Goal: Find contact information: Find contact information

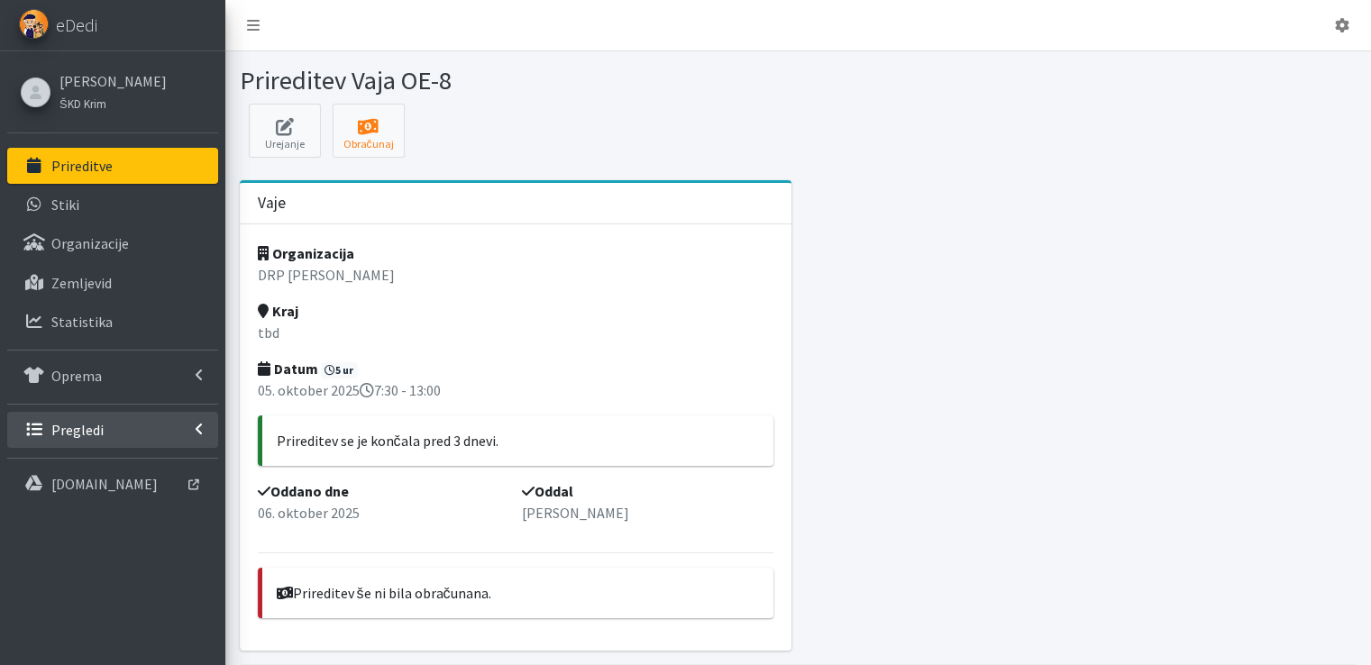
click at [85, 421] on p "Pregledi" at bounding box center [77, 430] width 52 height 18
click at [96, 465] on p "Vodniki" at bounding box center [73, 469] width 45 height 18
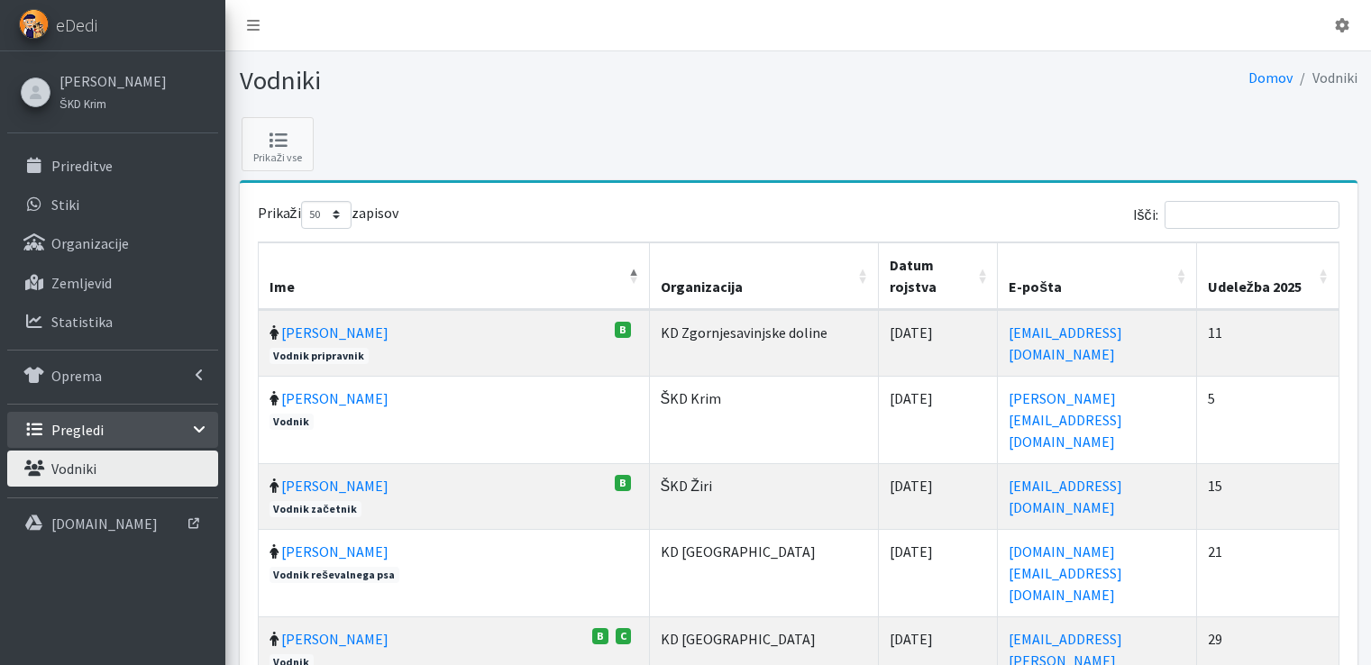
select select "50"
click at [1237, 215] on input "Išči:" at bounding box center [1251, 215] width 175 height 28
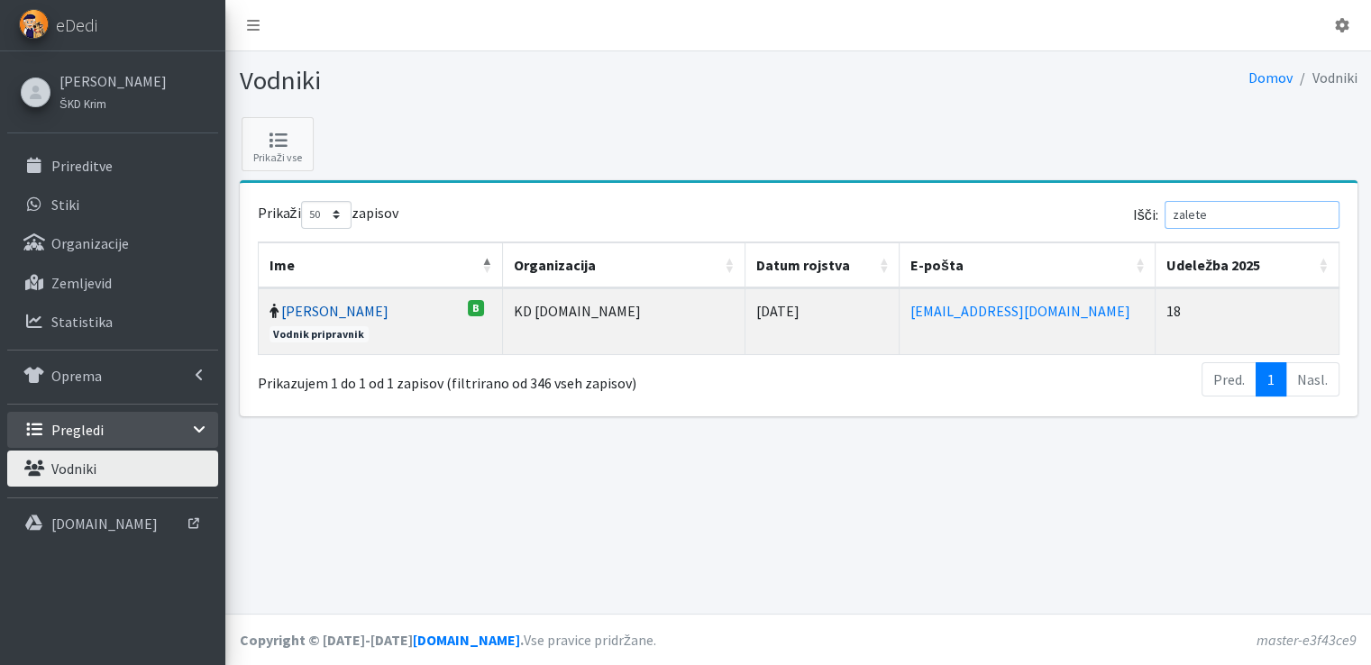
type input "zalete"
click at [327, 304] on link "[PERSON_NAME]" at bounding box center [334, 311] width 107 height 18
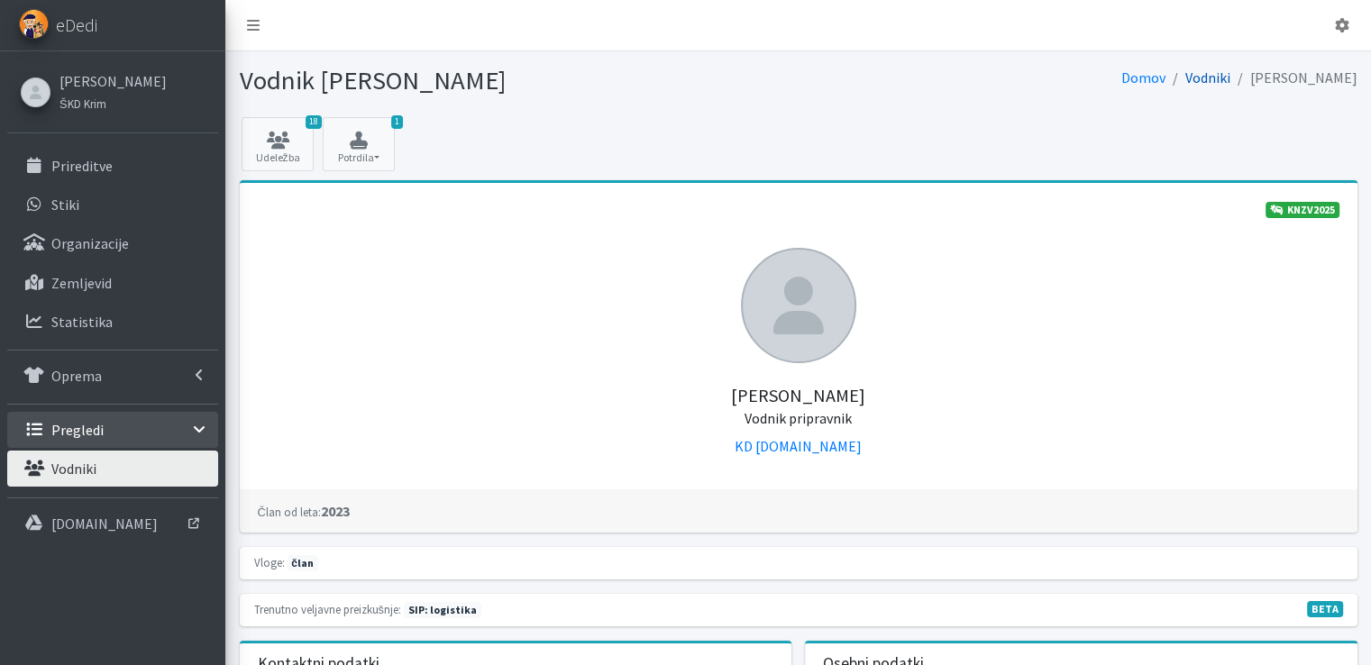
click at [1230, 77] on link "Vodniki" at bounding box center [1207, 77] width 45 height 18
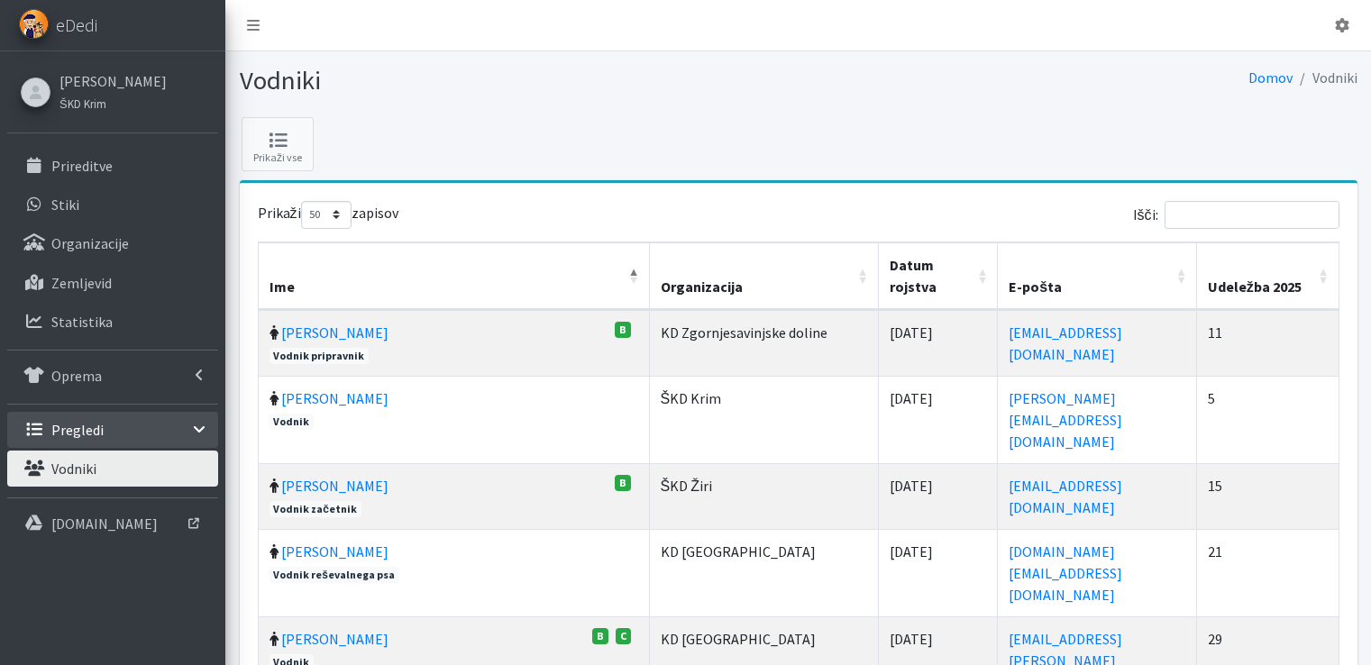
select select "50"
click at [1231, 210] on input "Išči:" at bounding box center [1251, 215] width 175 height 28
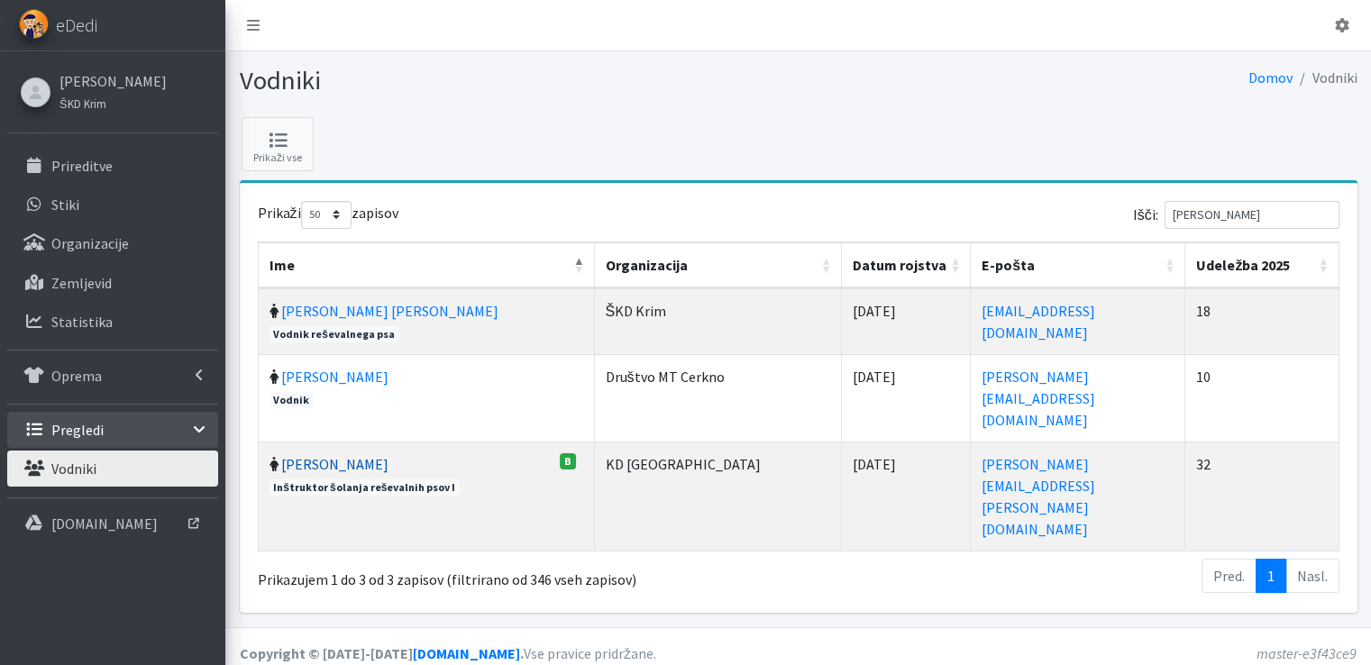
click at [363, 455] on link "[PERSON_NAME]" at bounding box center [334, 464] width 107 height 18
drag, startPoint x: 1171, startPoint y: 207, endPoint x: 1160, endPoint y: 207, distance: 10.8
click at [1163, 207] on label "Išči: monika" at bounding box center [1236, 215] width 206 height 28
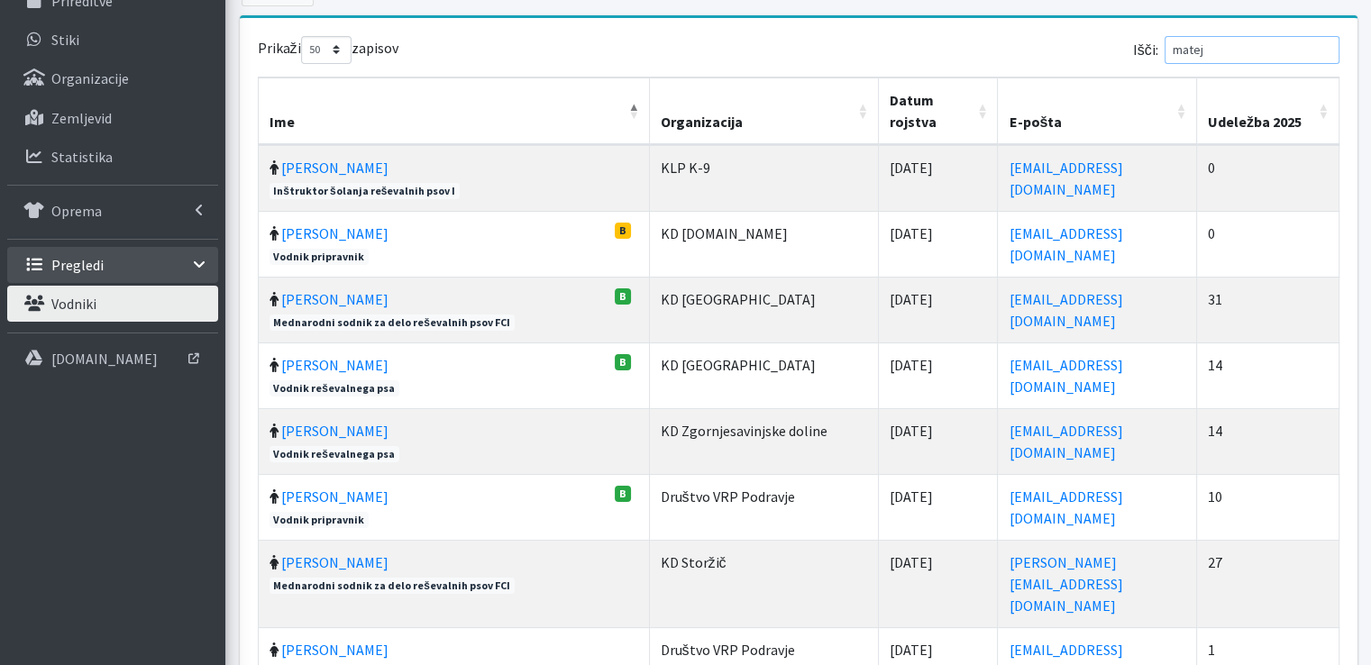
scroll to position [270, 0]
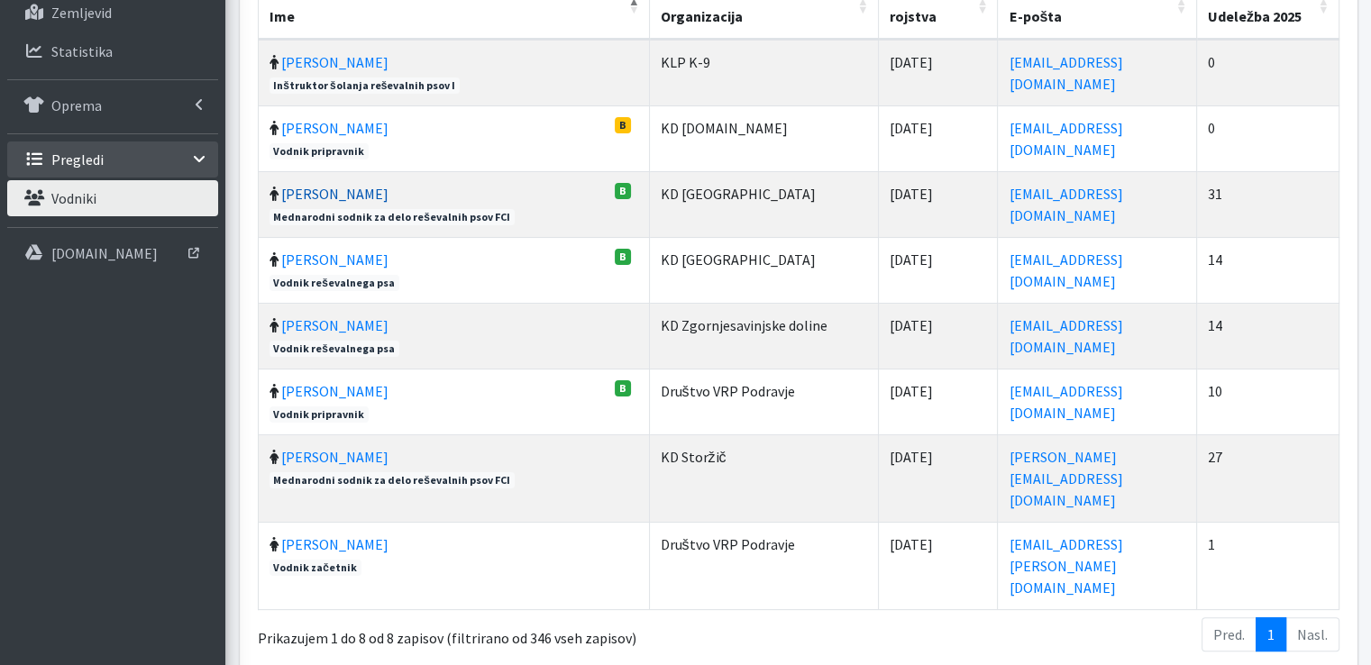
type input "matej"
click at [320, 193] on link "[PERSON_NAME]" at bounding box center [334, 194] width 107 height 18
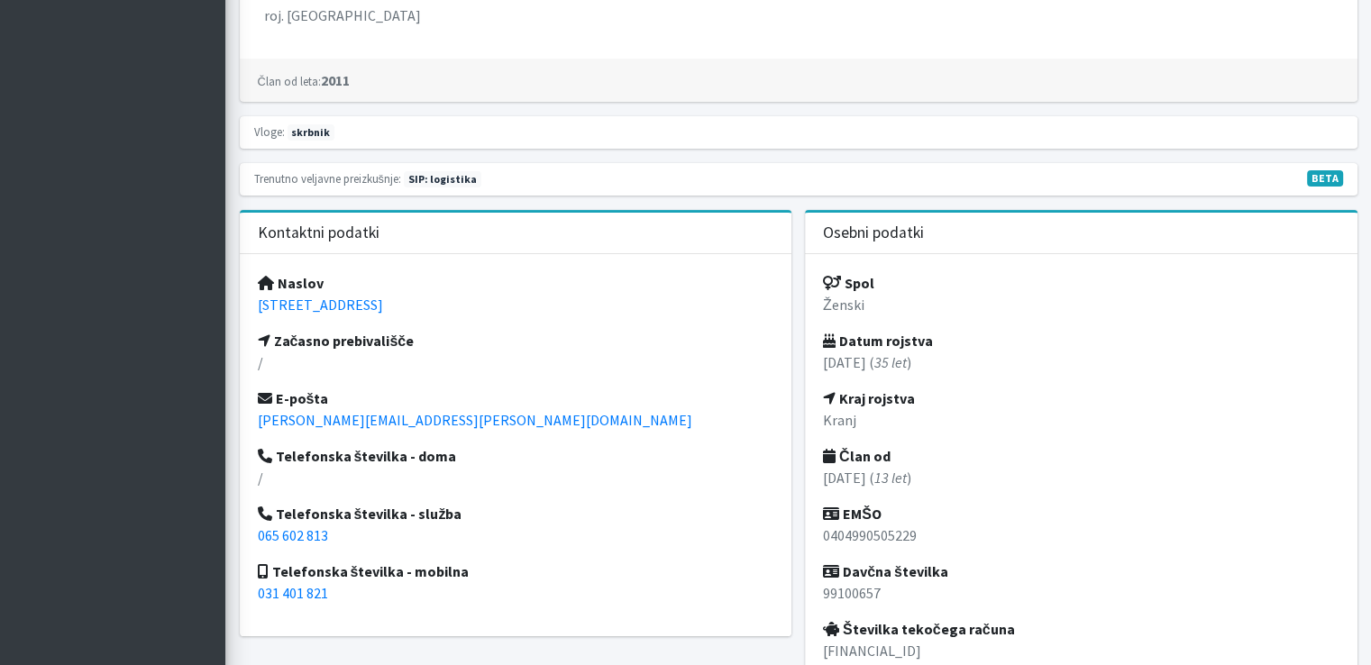
scroll to position [721, 0]
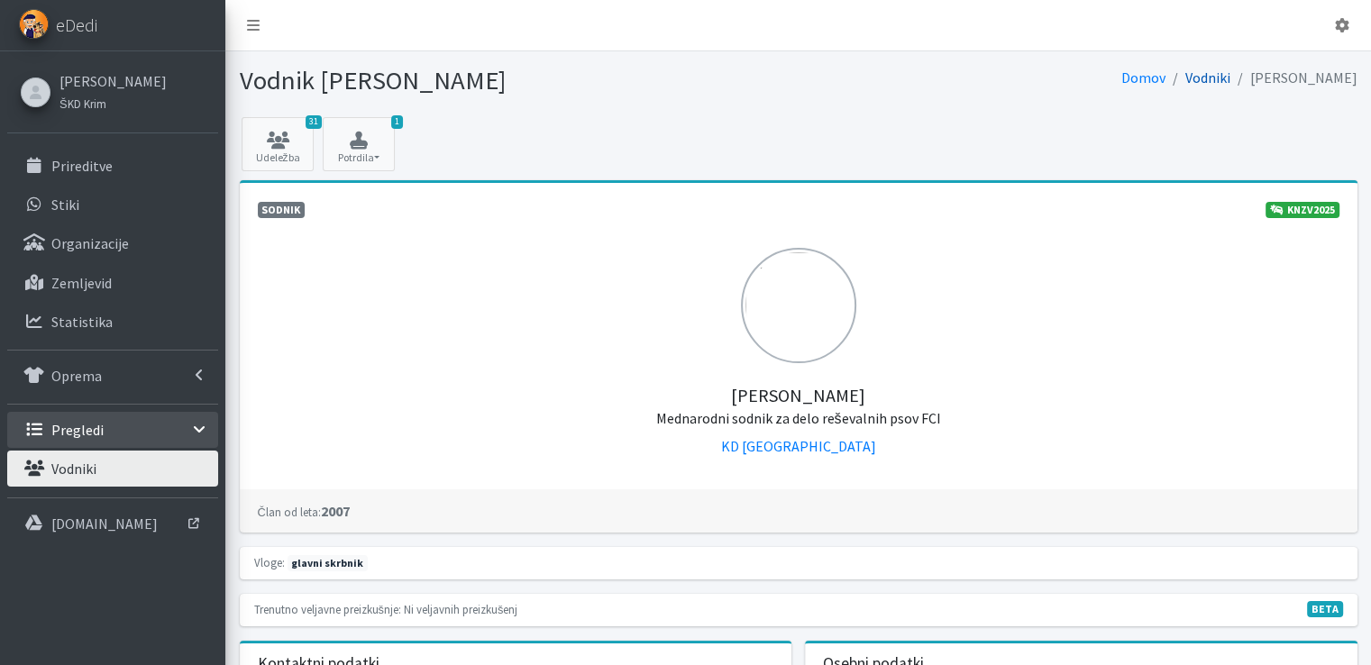
click at [1227, 77] on link "Vodniki" at bounding box center [1207, 77] width 45 height 18
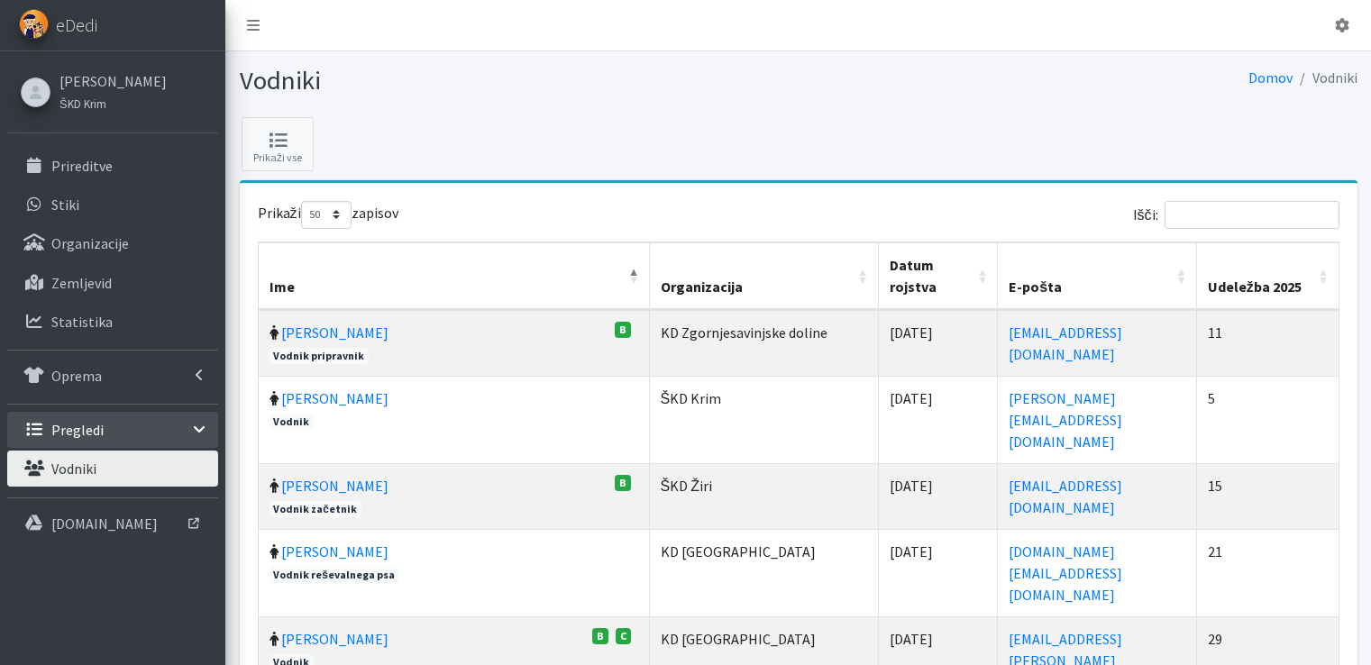
select select "50"
click at [1262, 213] on input "Išči:" at bounding box center [1251, 215] width 175 height 28
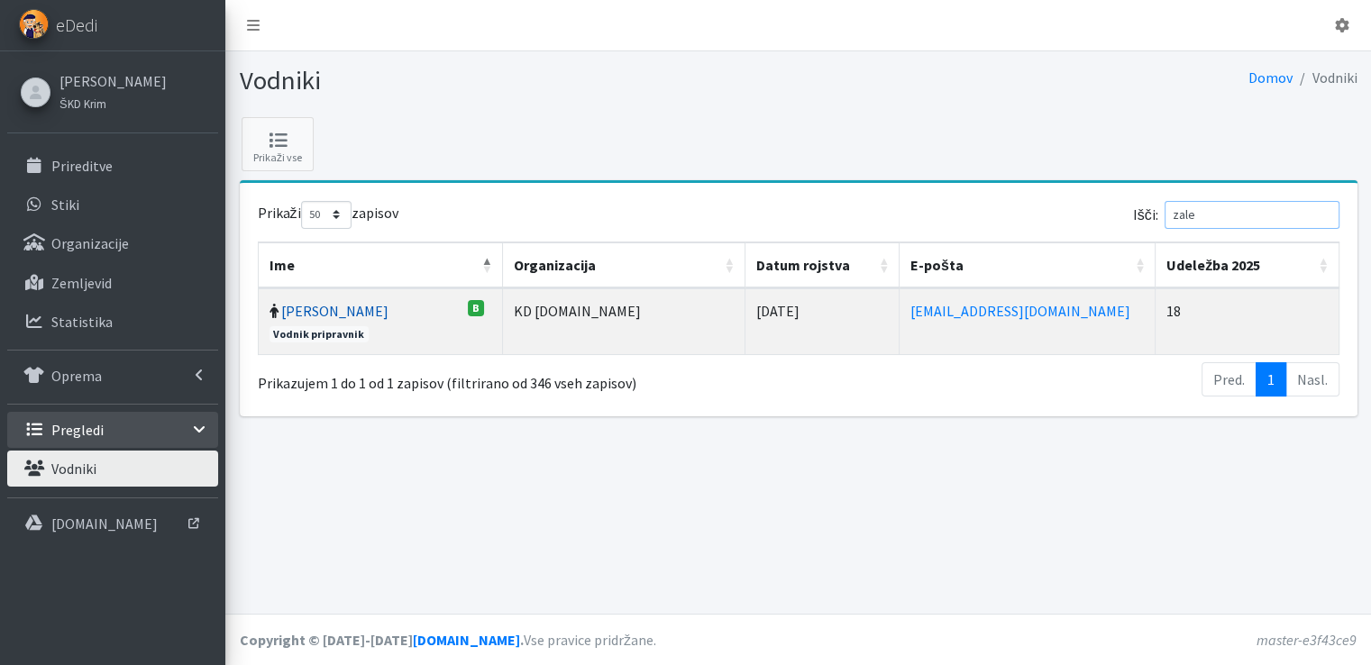
type input "zale"
click at [323, 304] on link "[PERSON_NAME]" at bounding box center [334, 311] width 107 height 18
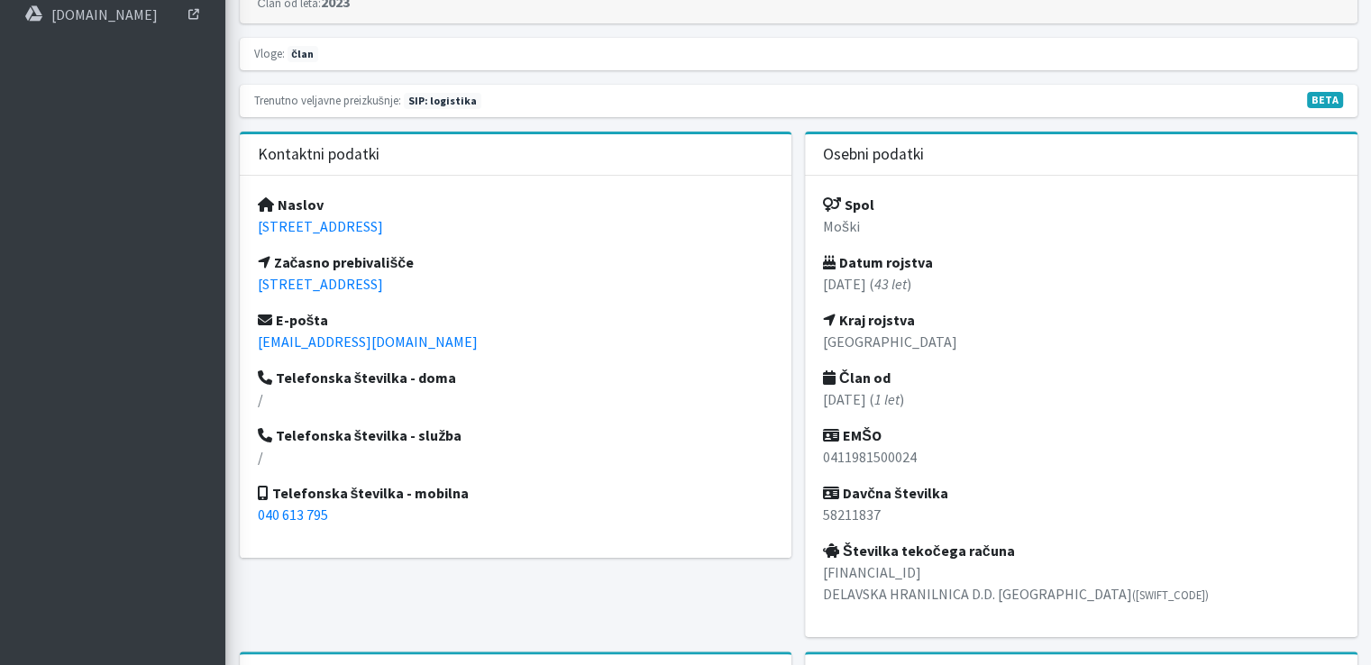
scroll to position [541, 0]
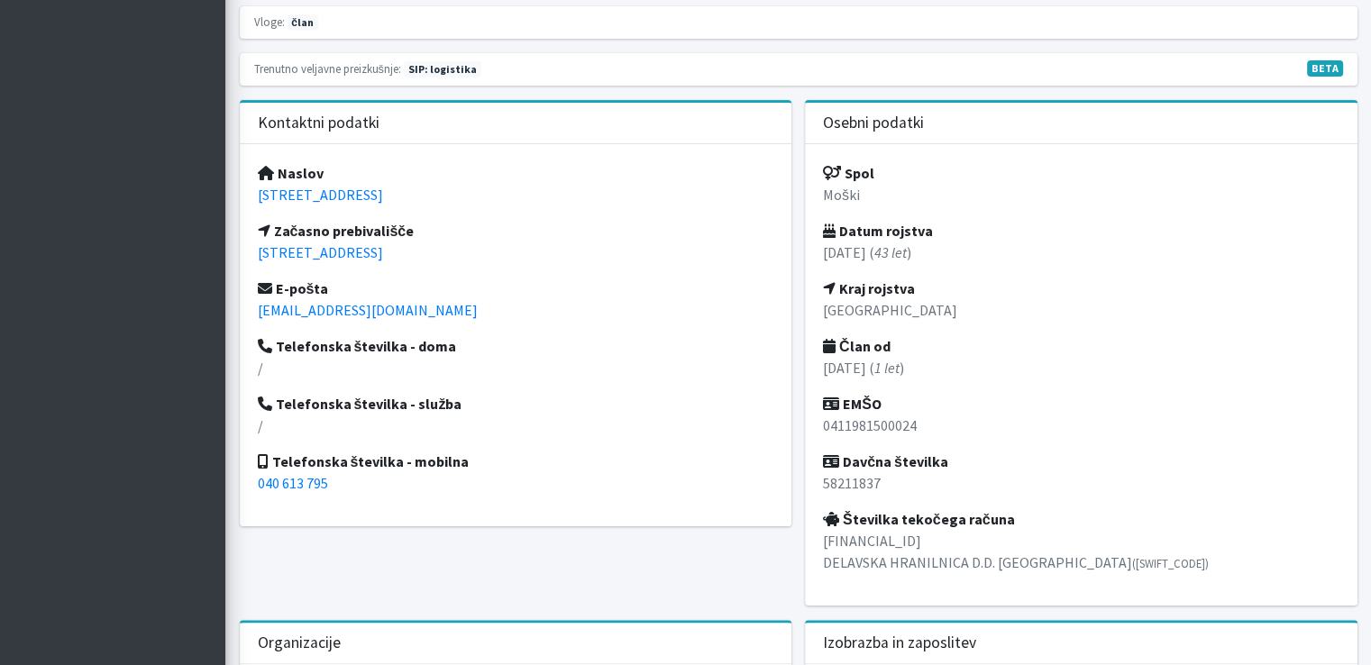
click at [400, 303] on p "[EMAIL_ADDRESS][DOMAIN_NAME]" at bounding box center [516, 310] width 516 height 22
drag, startPoint x: 381, startPoint y: 307, endPoint x: 257, endPoint y: 305, distance: 124.4
click at [258, 305] on p "[EMAIL_ADDRESS][DOMAIN_NAME]" at bounding box center [516, 310] width 516 height 22
copy link "[EMAIL_ADDRESS][DOMAIN_NAME]"
